Goal: Task Accomplishment & Management: Use online tool/utility

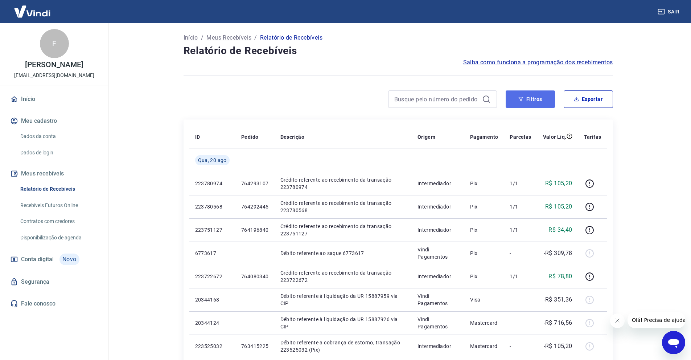
click at [519, 97] on icon "button" at bounding box center [521, 99] width 5 height 5
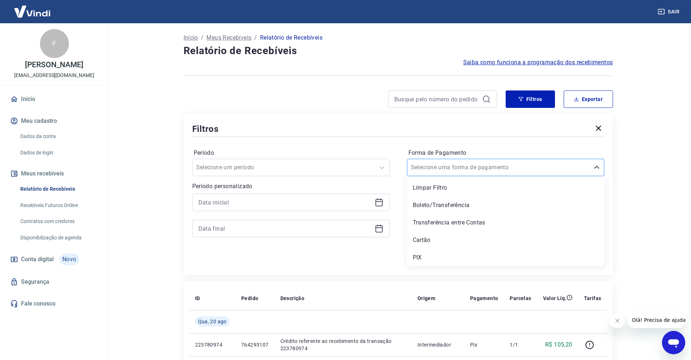
click at [477, 168] on input "Forma de Pagamento" at bounding box center [447, 167] width 73 height 9
click at [425, 237] on div "Cartão" at bounding box center [505, 240] width 197 height 15
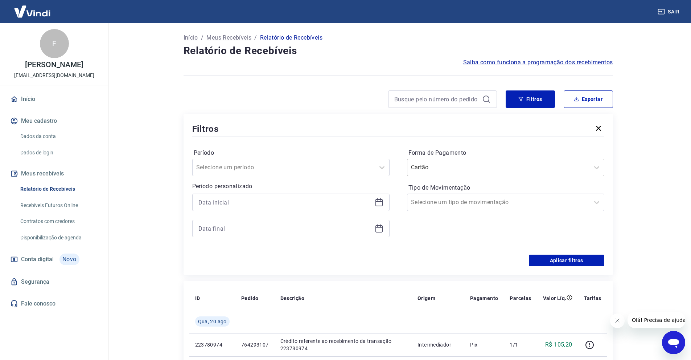
click at [477, 169] on input "Forma de Pagamento" at bounding box center [447, 167] width 73 height 9
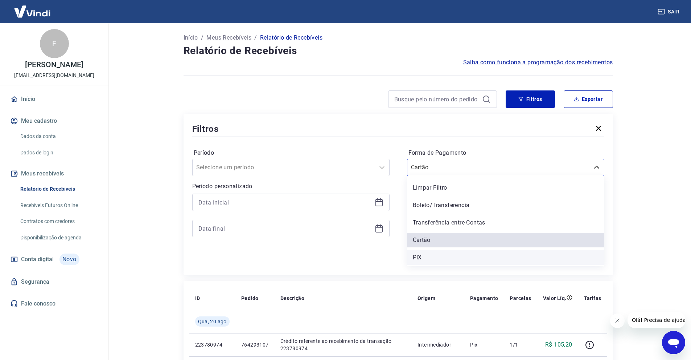
click at [427, 258] on div "PIX" at bounding box center [505, 257] width 197 height 15
click at [417, 257] on div "Aplicar filtros" at bounding box center [398, 260] width 412 height 12
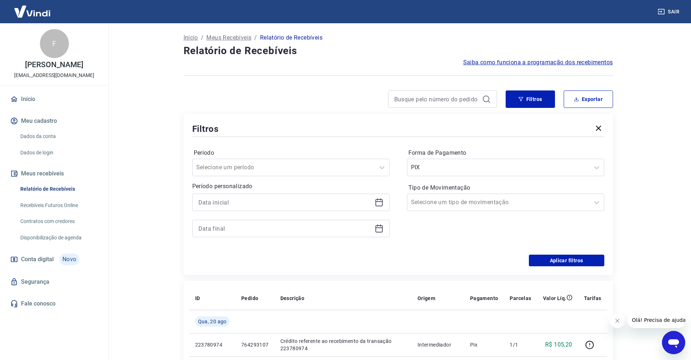
click at [379, 202] on icon at bounding box center [379, 202] width 9 height 9
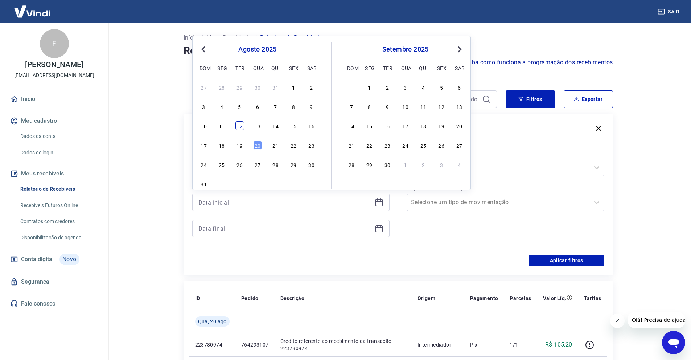
click at [238, 127] on div "12" at bounding box center [240, 125] width 9 height 9
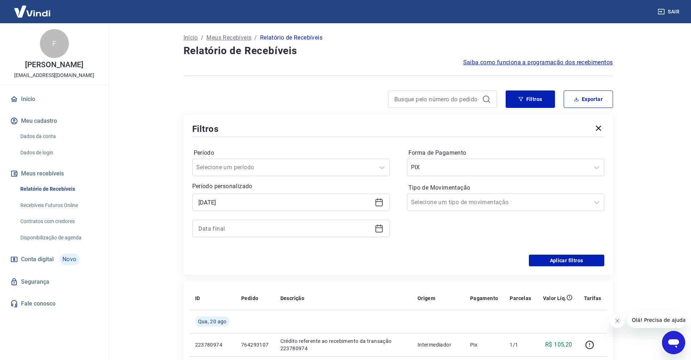
type input "[DATE]"
click at [377, 226] on icon at bounding box center [379, 228] width 7 height 7
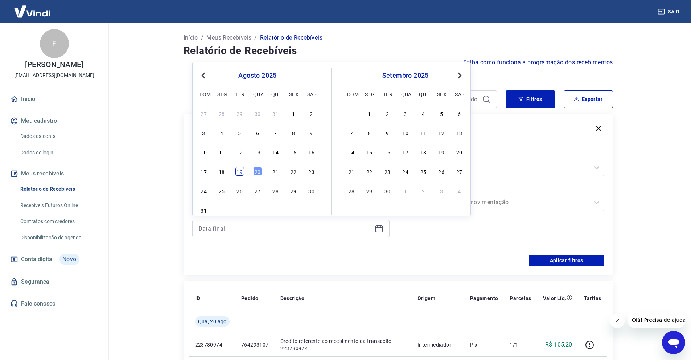
click at [242, 173] on div "19" at bounding box center [240, 171] width 9 height 9
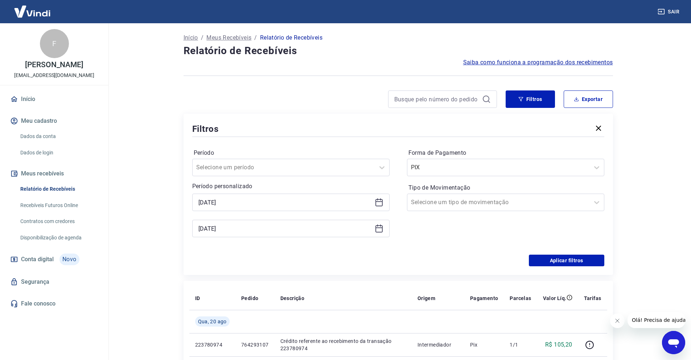
type input "[DATE]"
click at [454, 204] on input "Tipo de Movimentação" at bounding box center [447, 202] width 73 height 9
click at [389, 261] on div "Aplicar filtros" at bounding box center [398, 260] width 412 height 12
click at [557, 262] on button "Aplicar filtros" at bounding box center [566, 260] width 75 height 12
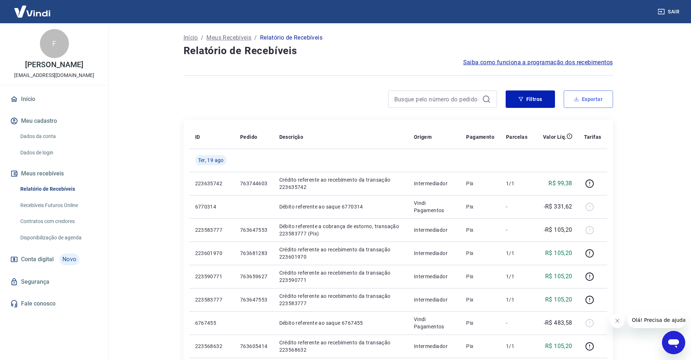
click at [572, 100] on button "Exportar" at bounding box center [588, 98] width 49 height 17
type input "[DATE]"
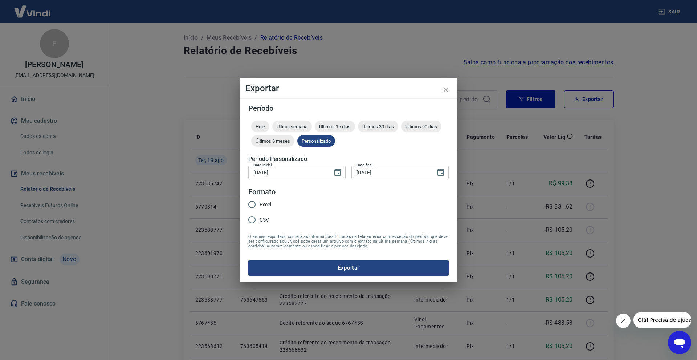
click at [252, 204] on input "Excel" at bounding box center [251, 204] width 15 height 15
radio input "true"
click at [312, 266] on button "Exportar" at bounding box center [348, 267] width 200 height 15
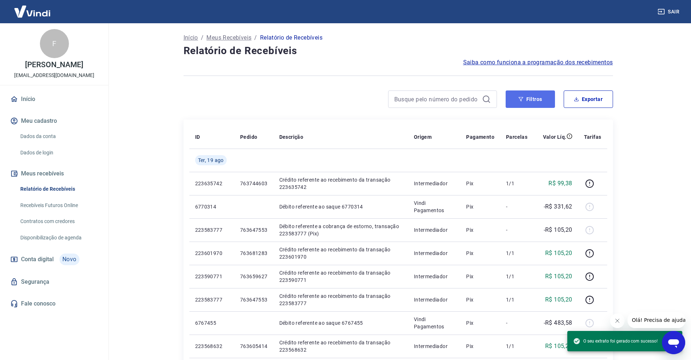
click at [536, 102] on button "Filtros" at bounding box center [530, 98] width 49 height 17
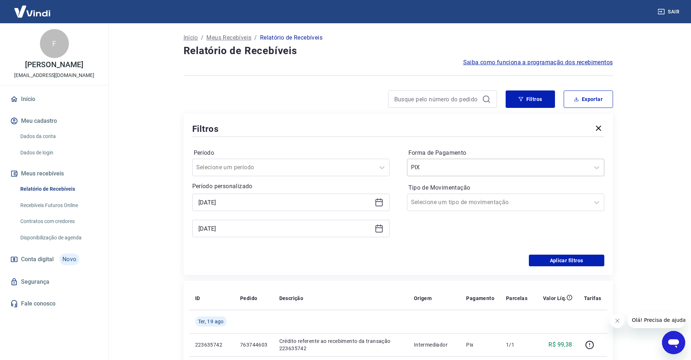
click at [491, 166] on div at bounding box center [498, 167] width 175 height 10
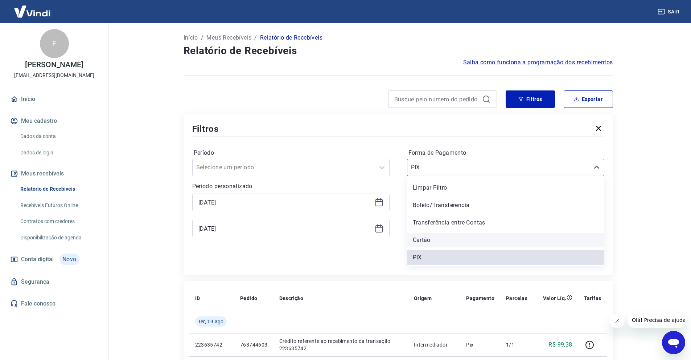
click at [436, 238] on div "Cartão" at bounding box center [505, 240] width 197 height 15
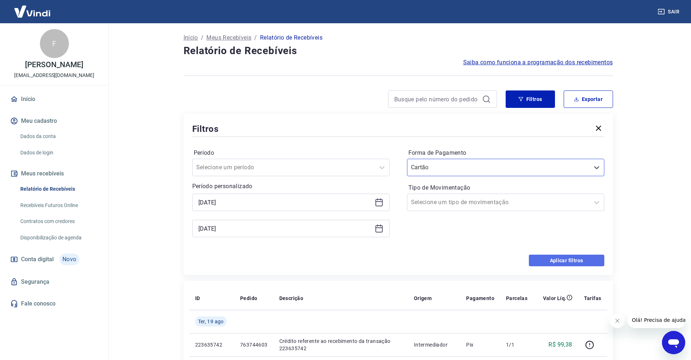
click at [574, 259] on button "Aplicar filtros" at bounding box center [566, 260] width 75 height 12
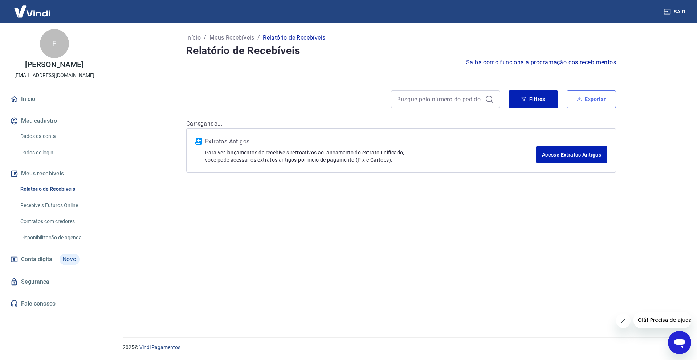
click at [584, 102] on button "Exportar" at bounding box center [590, 98] width 49 height 17
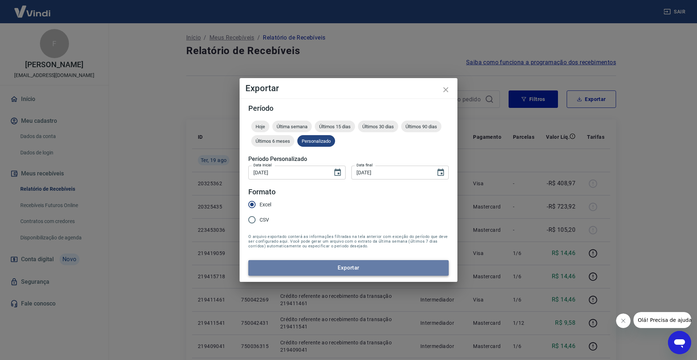
click at [314, 264] on button "Exportar" at bounding box center [348, 267] width 200 height 15
